Goal: Task Accomplishment & Management: Manage account settings

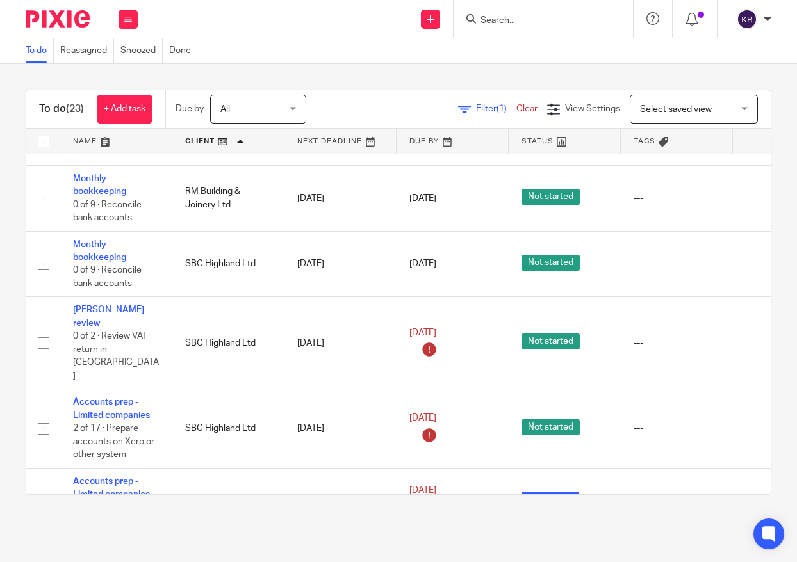
scroll to position [987, 1]
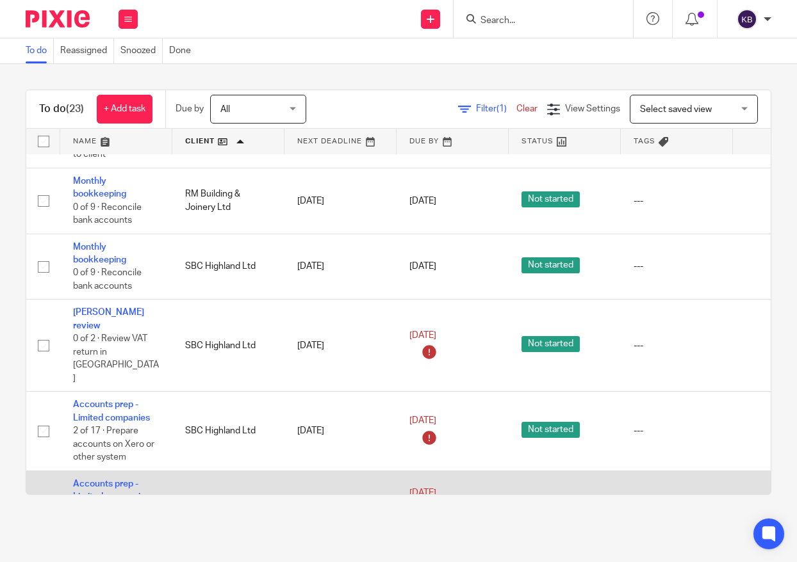
click at [119, 471] on td "Accounts prep - Limited companies 3 of 17 · Send queries to client" at bounding box center [116, 504] width 112 height 66
click at [118, 480] on link "Accounts prep - Limited companies" at bounding box center [111, 491] width 77 height 22
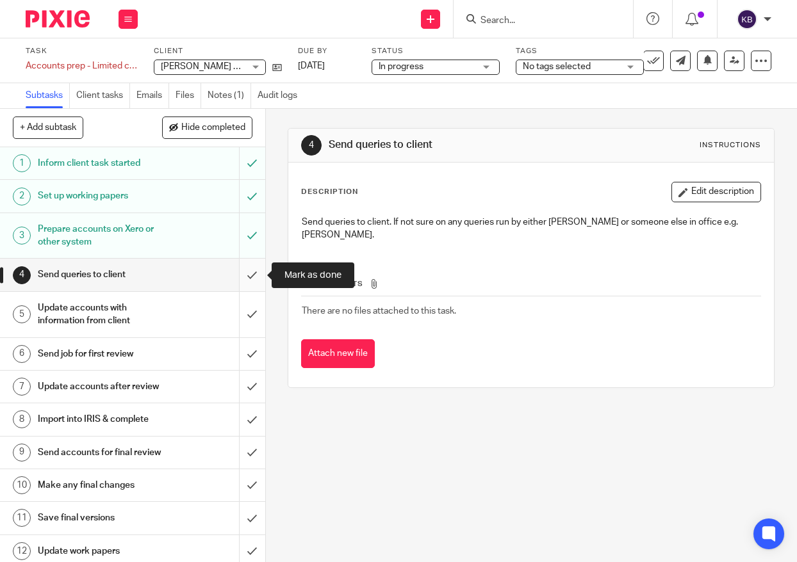
drag, startPoint x: 258, startPoint y: 272, endPoint x: 252, endPoint y: 279, distance: 9.2
click at [258, 272] on input "submit" at bounding box center [132, 275] width 265 height 32
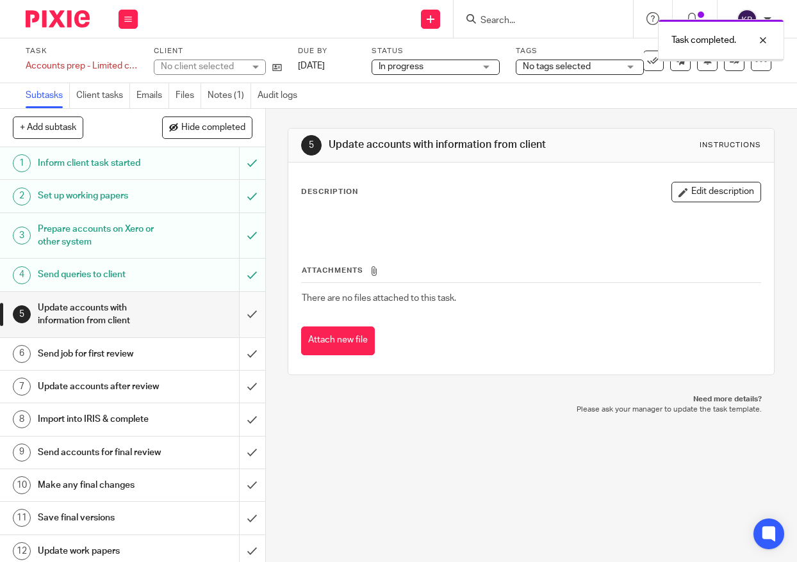
click at [252, 322] on input "submit" at bounding box center [132, 314] width 265 height 45
click at [249, 347] on input "submit" at bounding box center [132, 354] width 265 height 32
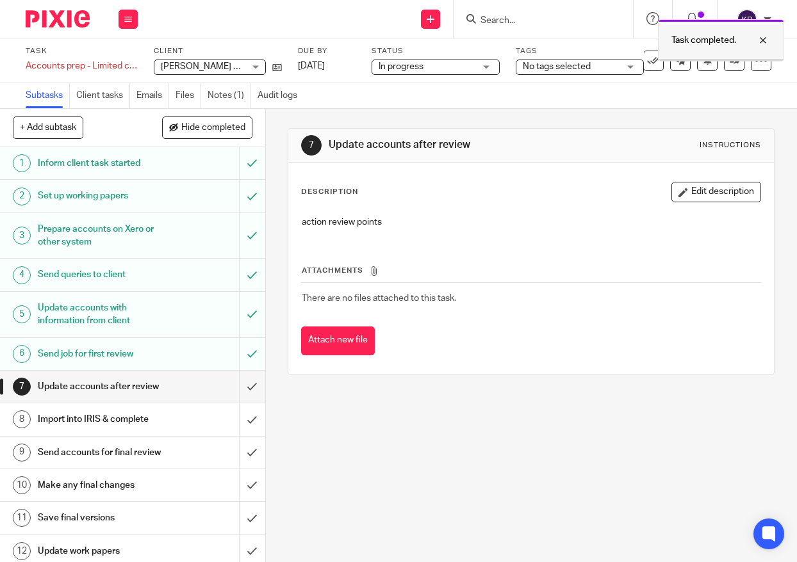
drag, startPoint x: 765, startPoint y: 37, endPoint x: 749, endPoint y: 53, distance: 22.6
click at [765, 37] on div at bounding box center [753, 40] width 35 height 15
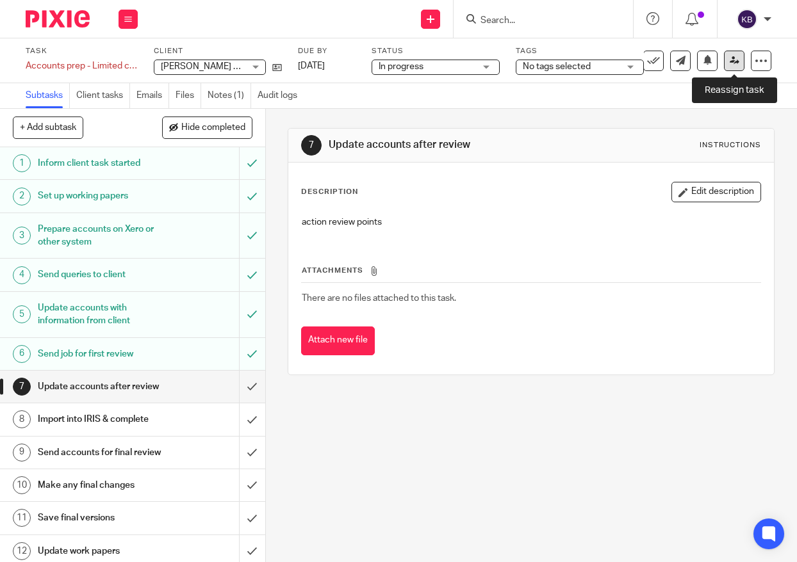
click at [734, 63] on icon at bounding box center [735, 61] width 10 height 10
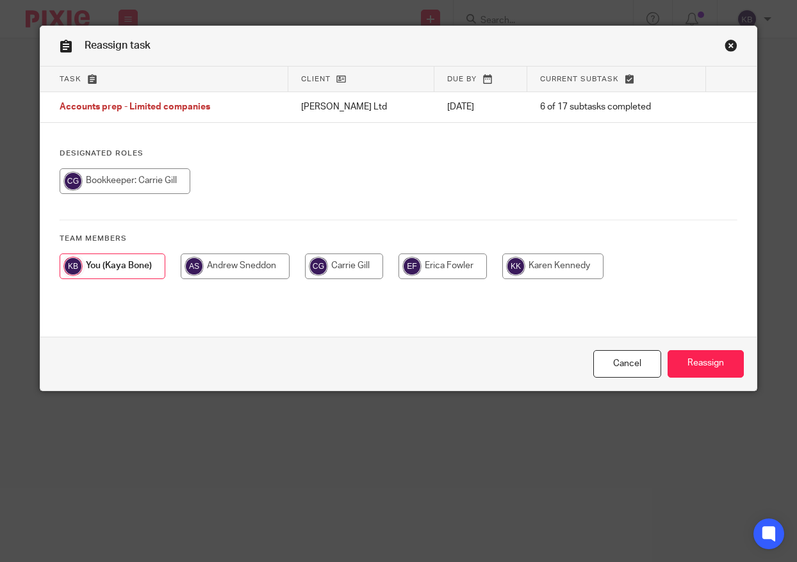
click at [733, 48] on link "Close this dialog window" at bounding box center [731, 47] width 13 height 17
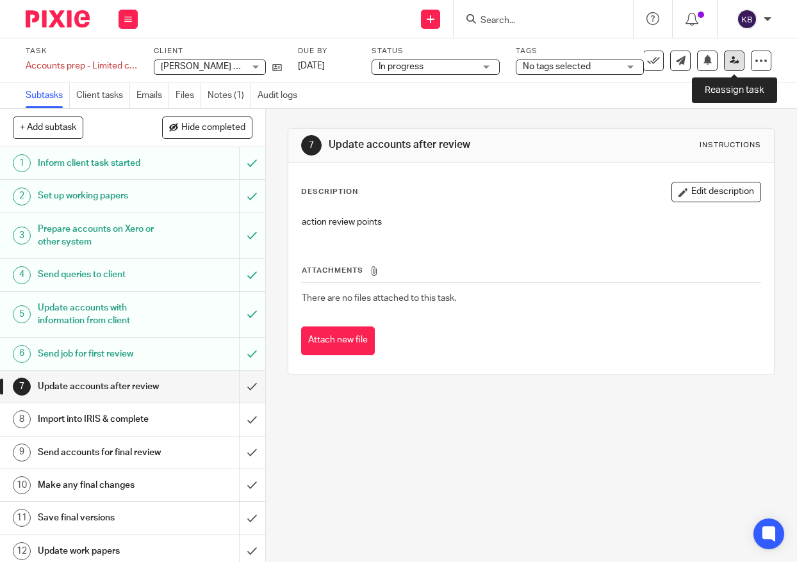
click at [728, 60] on link at bounding box center [734, 61] width 20 height 20
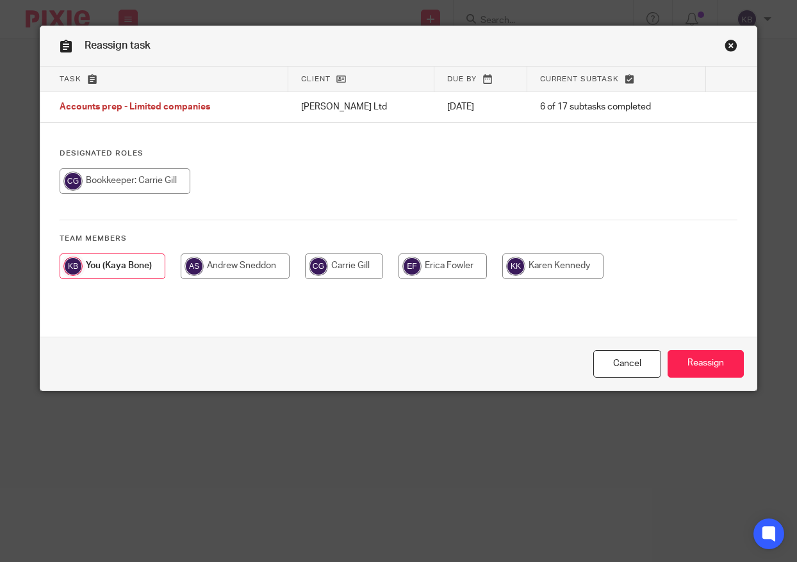
click at [527, 254] on input "radio" at bounding box center [552, 267] width 101 height 26
radio input "true"
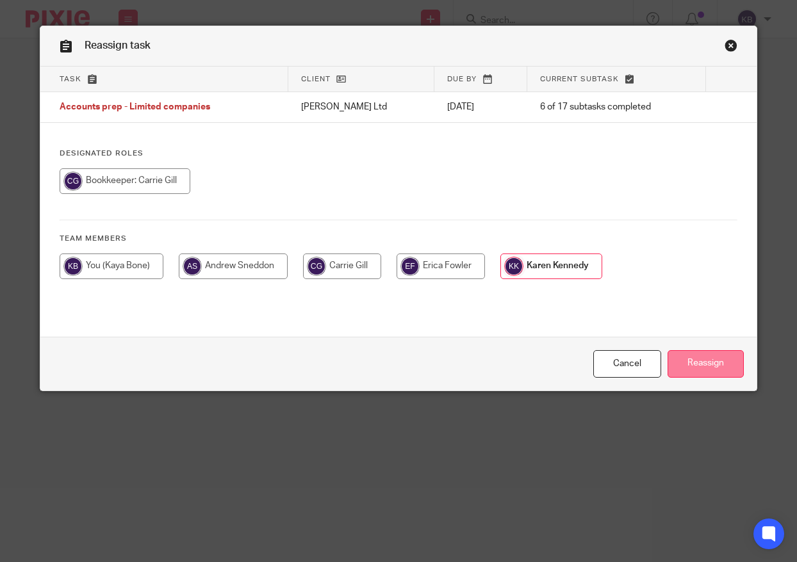
drag, startPoint x: 724, startPoint y: 373, endPoint x: 710, endPoint y: 370, distance: 13.8
click at [724, 373] on input "Reassign" at bounding box center [706, 364] width 76 height 28
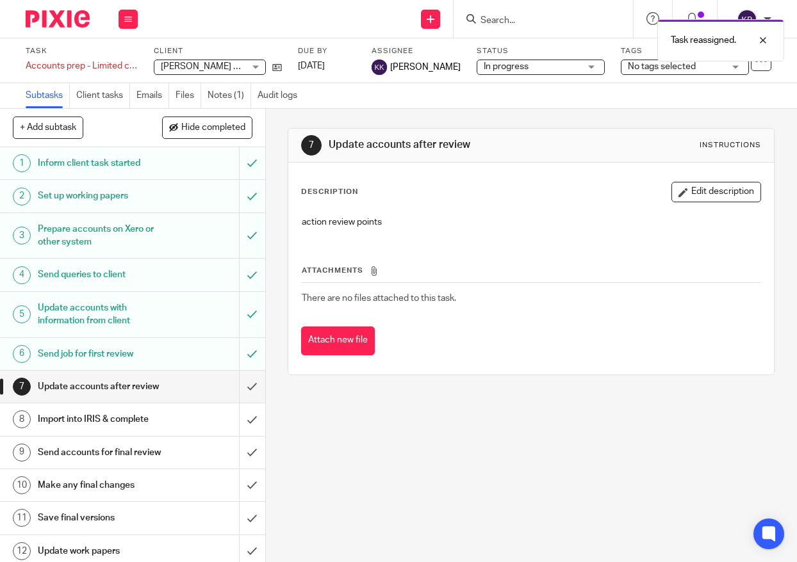
click at [64, 26] on img at bounding box center [58, 18] width 64 height 17
